Goal: Task Accomplishment & Management: Manage account settings

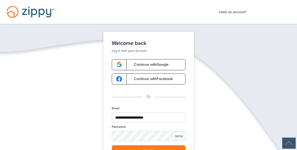
scroll to position [77, 0]
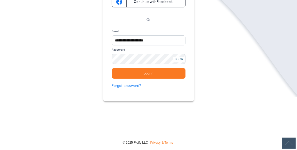
click at [177, 59] on div "SHOW" at bounding box center [179, 59] width 12 height 5
click at [152, 73] on button "Log in" at bounding box center [149, 73] width 74 height 11
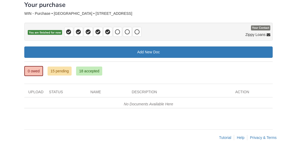
scroll to position [31, 0]
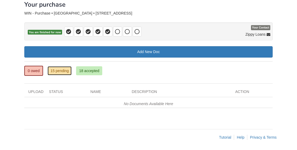
click at [58, 70] on link "15 pending" at bounding box center [59, 70] width 24 height 9
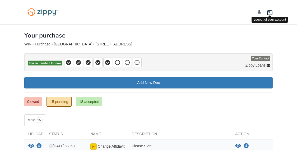
click at [267, 11] on icon "Log out" at bounding box center [269, 12] width 4 height 4
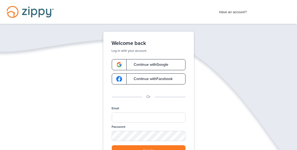
type input "**********"
